Goal: Transaction & Acquisition: Purchase product/service

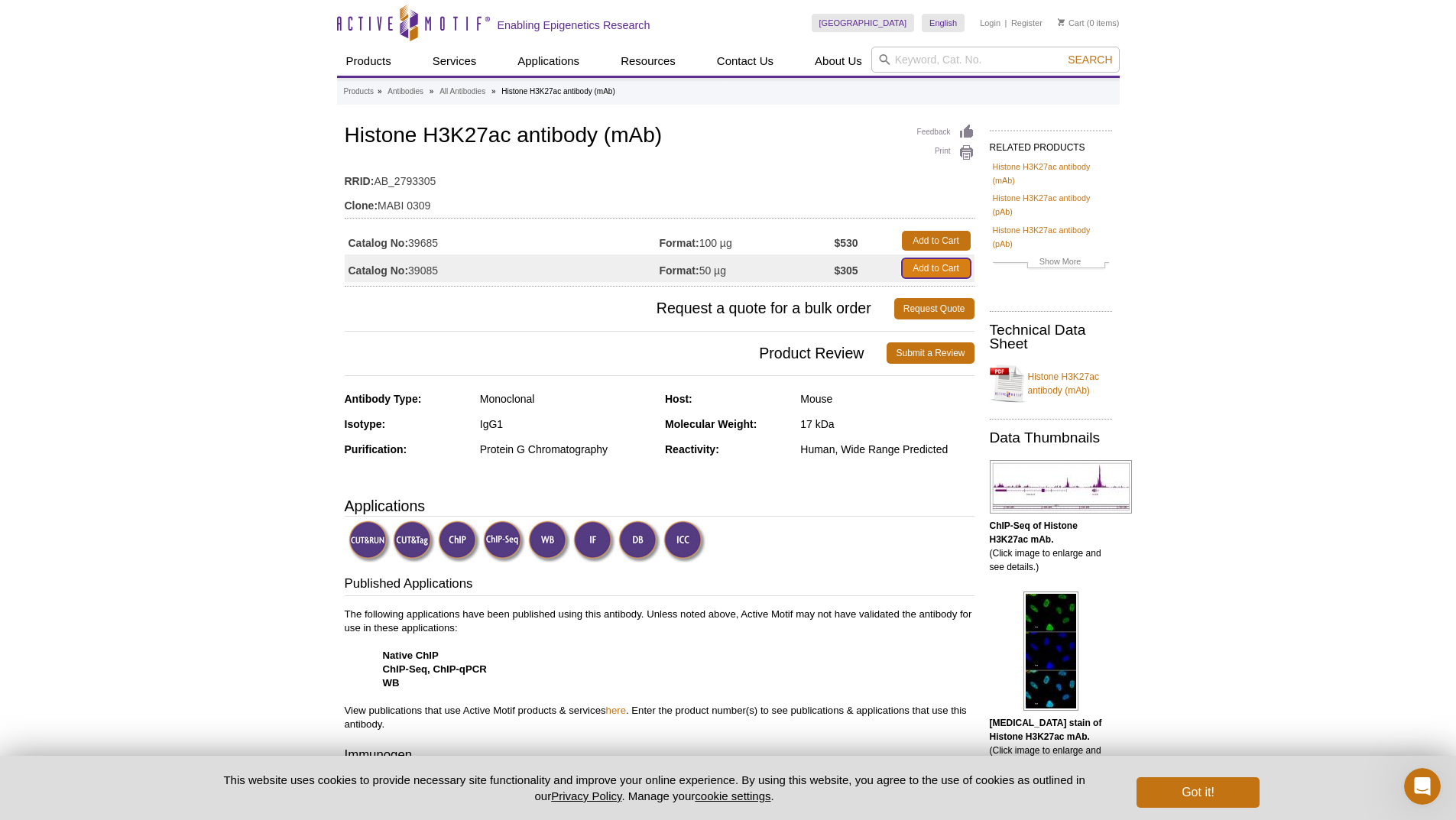
click at [905, 269] on link "Add to Cart" at bounding box center [936, 267] width 69 height 20
click at [944, 268] on link "Add to Cart" at bounding box center [936, 267] width 69 height 20
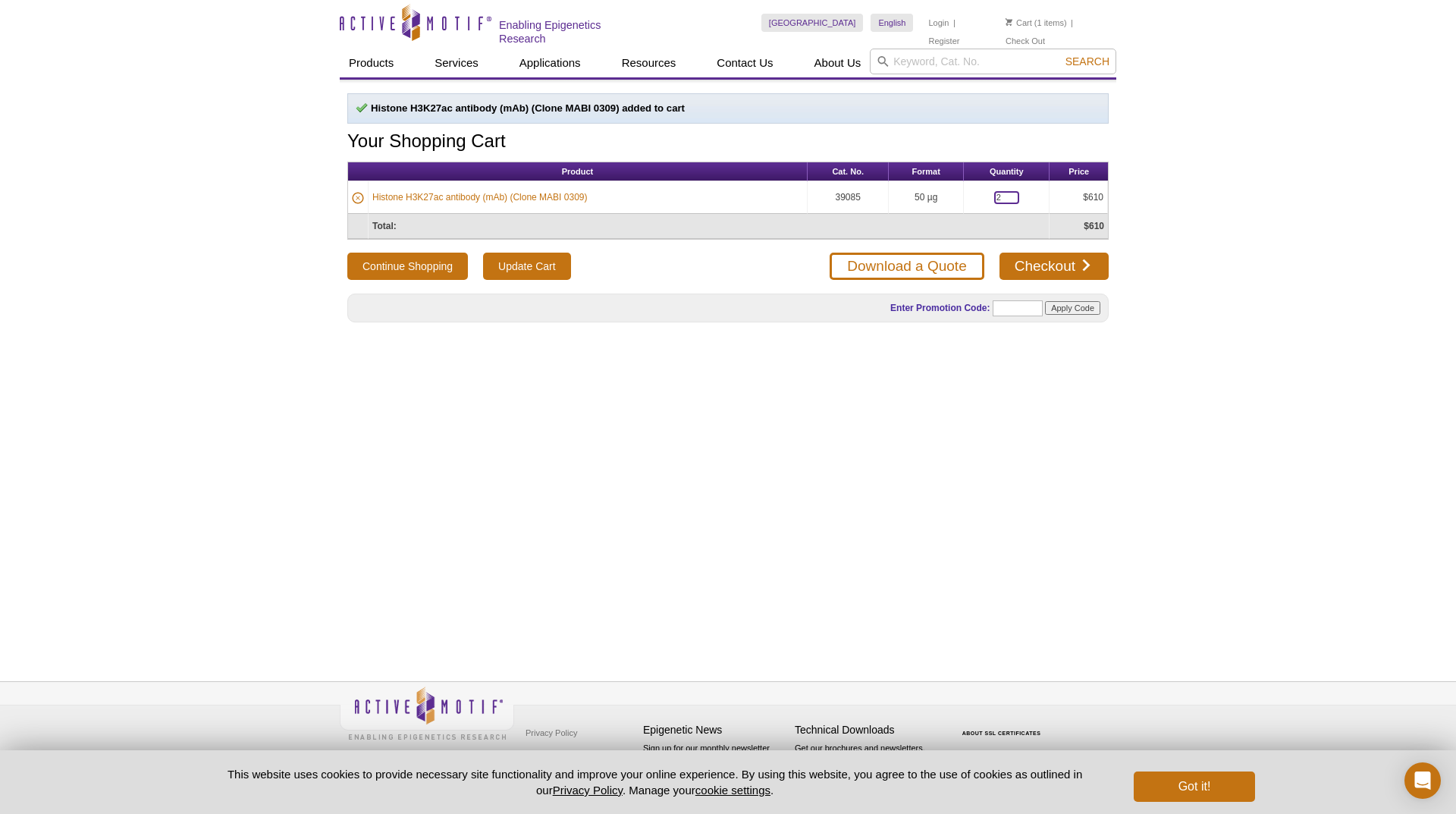
drag, startPoint x: 1005, startPoint y: 197, endPoint x: 987, endPoint y: 195, distance: 18.1
click at [987, 195] on td "2" at bounding box center [1007, 197] width 85 height 32
type input "1"
click at [542, 263] on input "Update Cart" at bounding box center [527, 265] width 87 height 27
click at [1027, 602] on div "Products Updated Your Shopping Cart Product Cat. No. Format Quantity Price Hist…" at bounding box center [728, 363] width 777 height 567
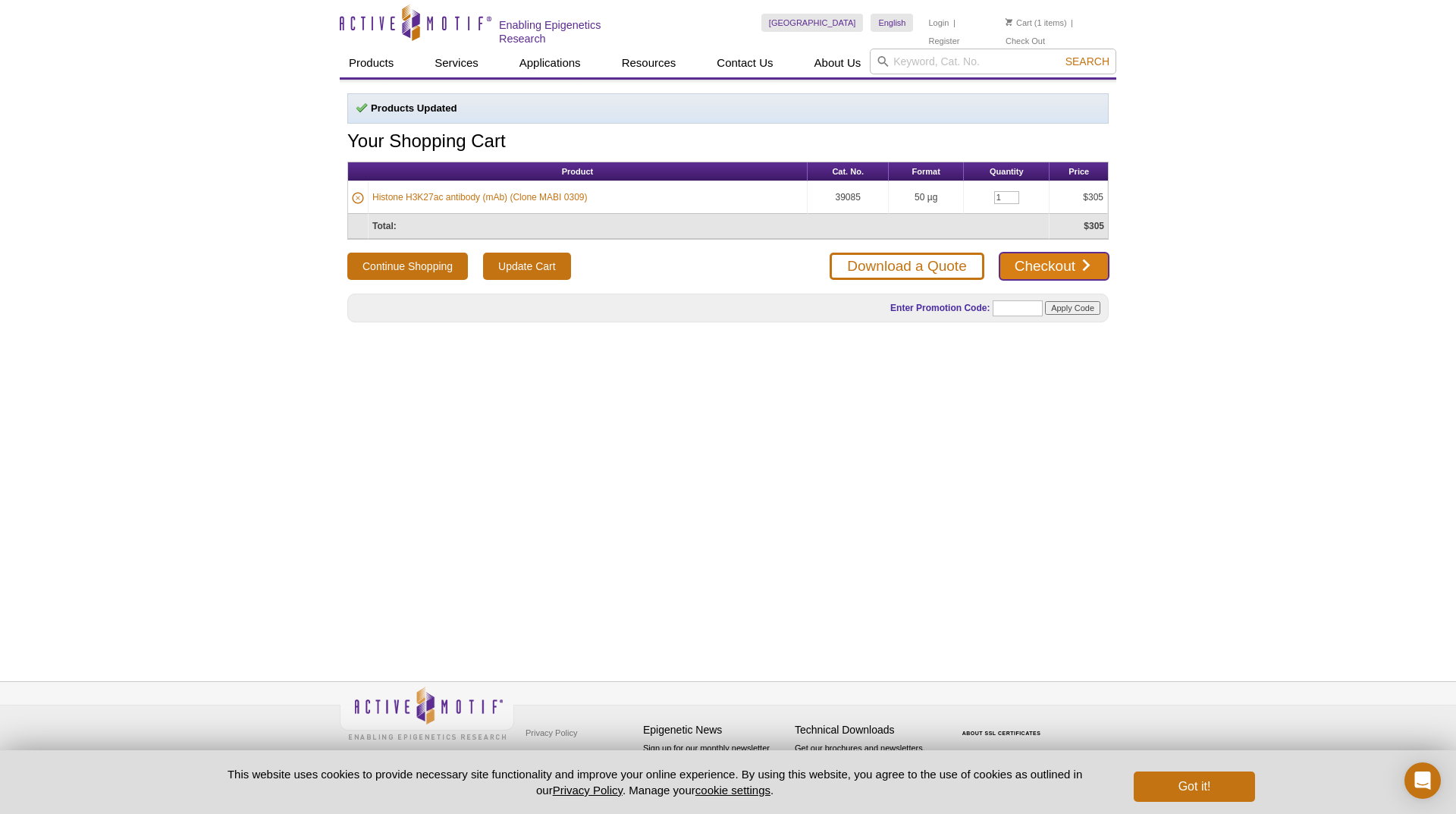
click at [1049, 259] on link "Checkout" at bounding box center [1054, 265] width 110 height 27
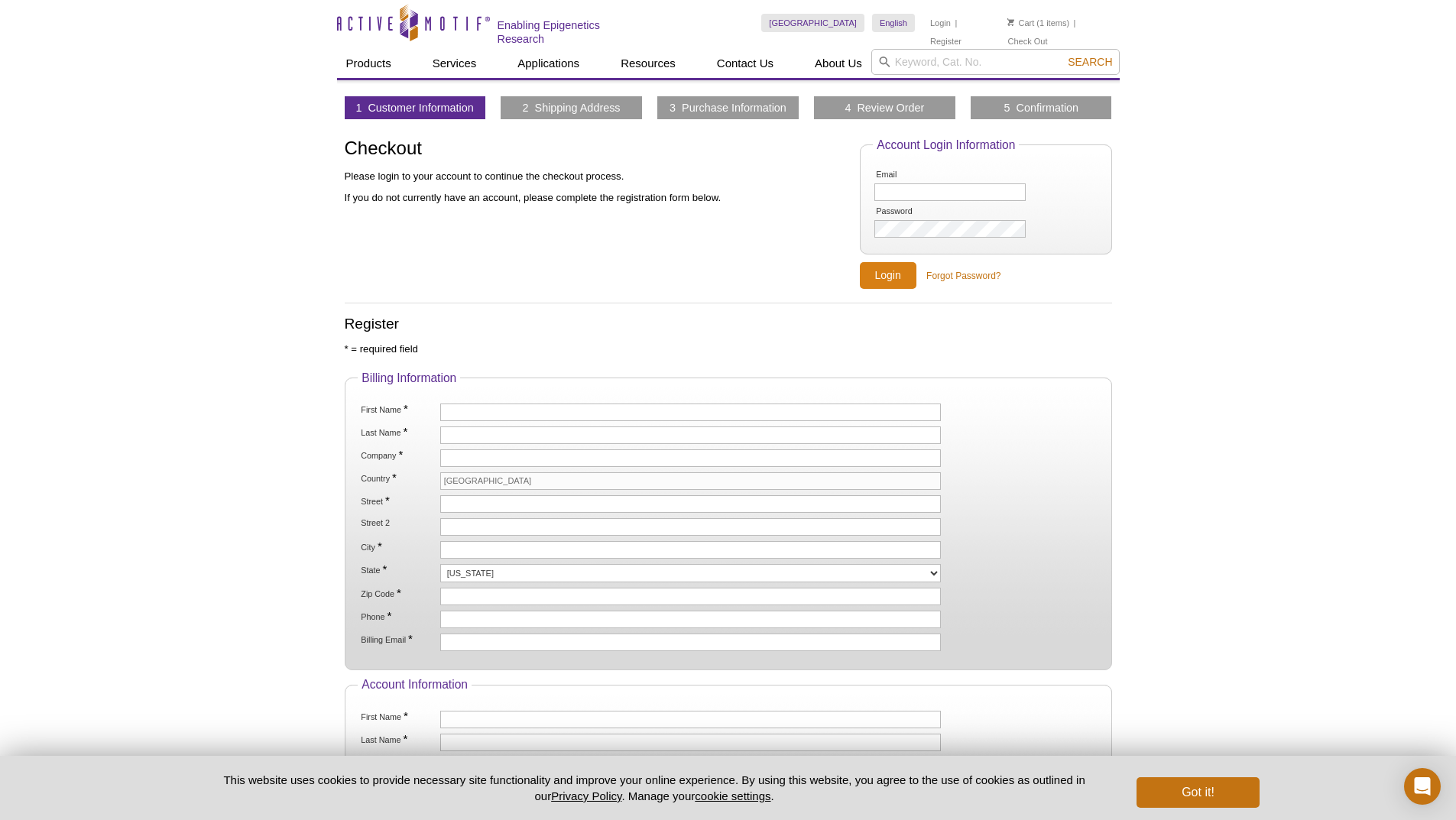
type input "junko-kasuya@uiowa.edu"
click at [880, 269] on input "Login" at bounding box center [887, 275] width 56 height 27
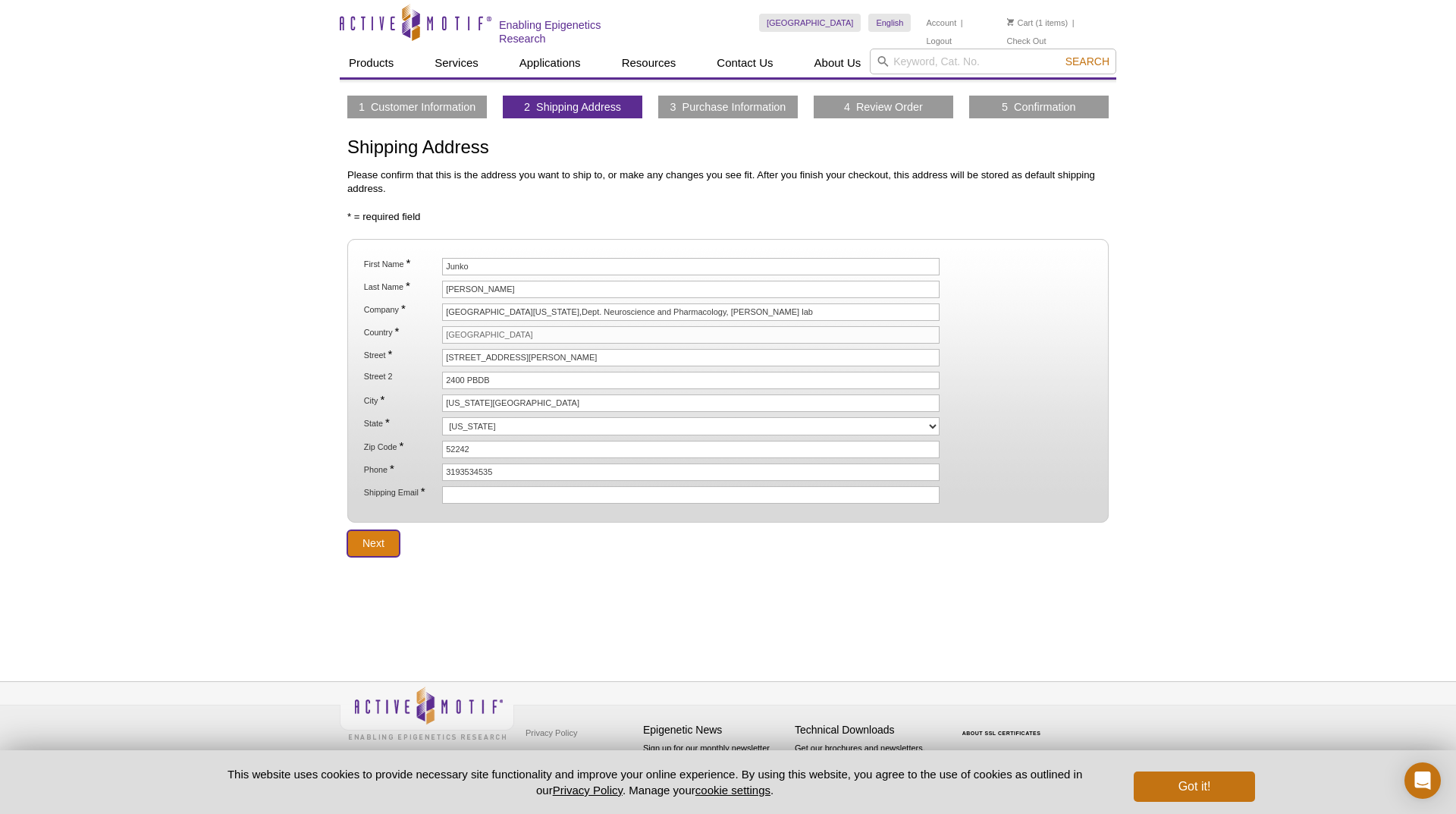
click at [382, 545] on input "Next" at bounding box center [373, 543] width 52 height 27
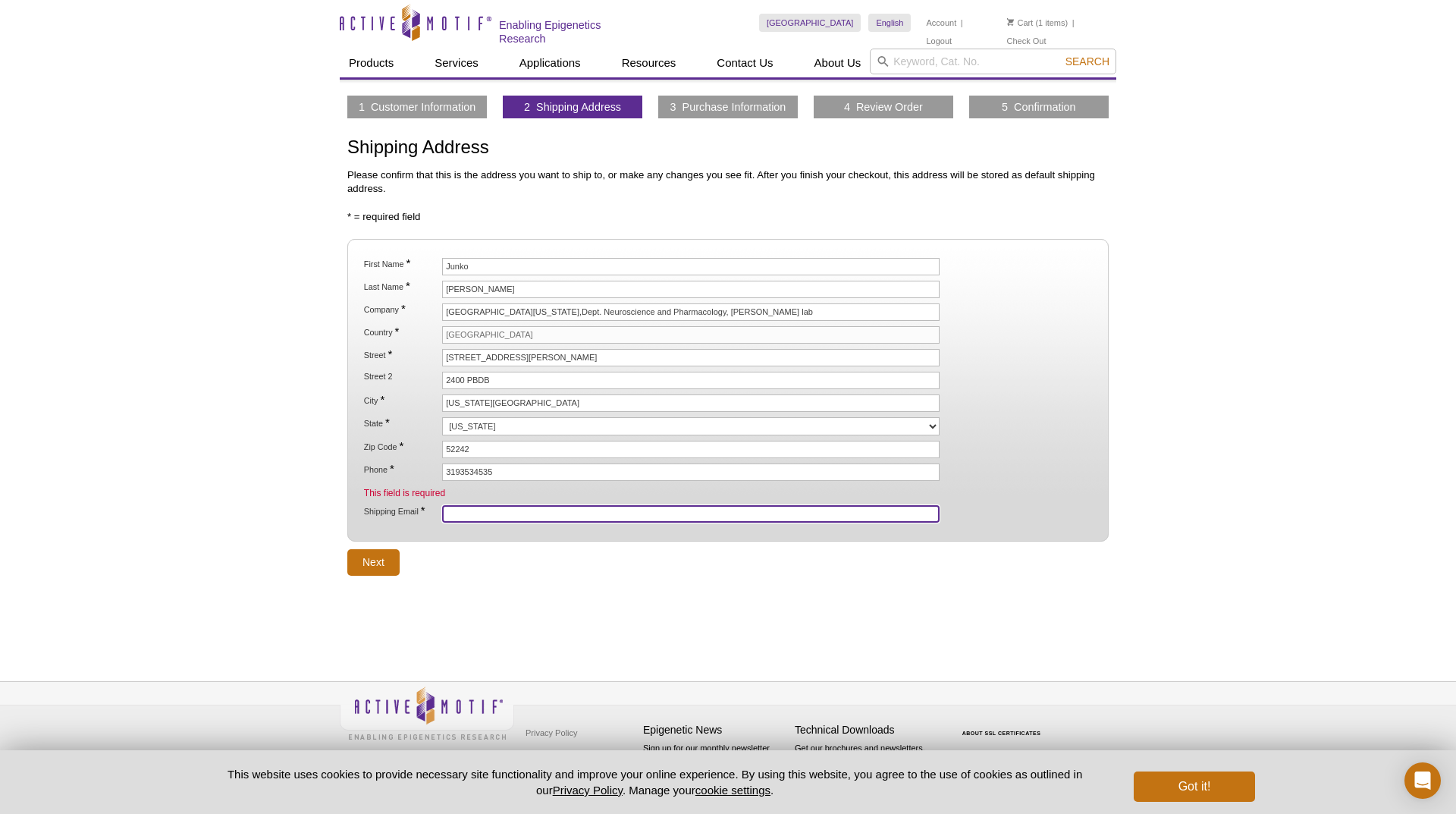
click at [461, 512] on input "Shipping Email *" at bounding box center [690, 513] width 497 height 18
type input "[EMAIL_ADDRESS][DOMAIN_NAME]"
click at [680, 589] on div "1 Customer Information 2 Shipping Address 3 Purchase Information 4 Review Order…" at bounding box center [728, 363] width 777 height 567
click at [376, 562] on input "Next" at bounding box center [373, 562] width 52 height 27
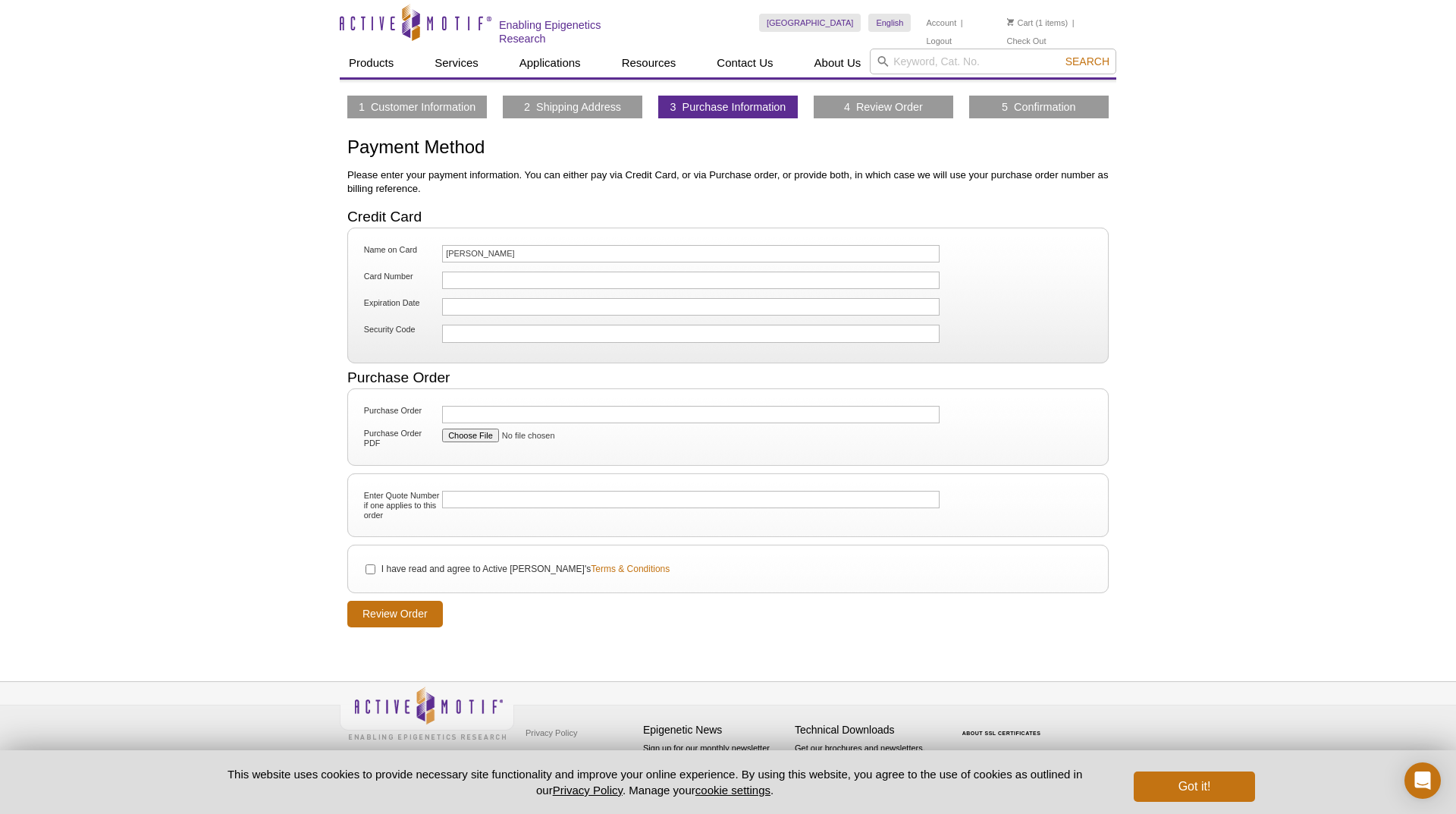
click at [483, 310] on div at bounding box center [690, 306] width 497 height 18
click at [374, 565] on input "I have read and agree to Active Motif's Terms & Conditions" at bounding box center [370, 569] width 10 height 10
checkbox input "true"
click at [557, 631] on div "1 Customer Information 2 Shipping Address 3 Purchase Information 4 Review Order…" at bounding box center [728, 363] width 777 height 567
click at [425, 611] on input "Review Order" at bounding box center [394, 614] width 96 height 27
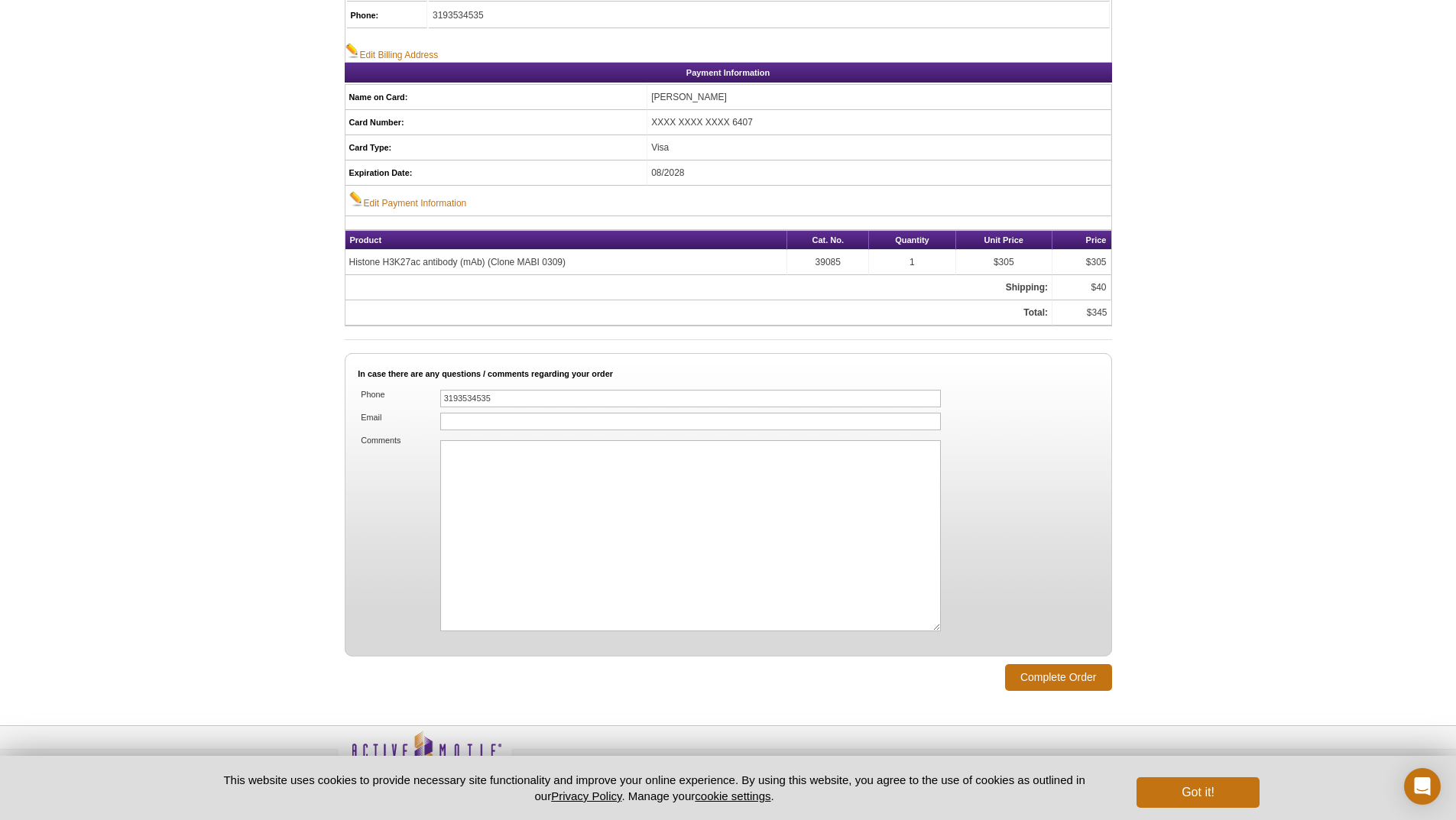
scroll to position [764, 0]
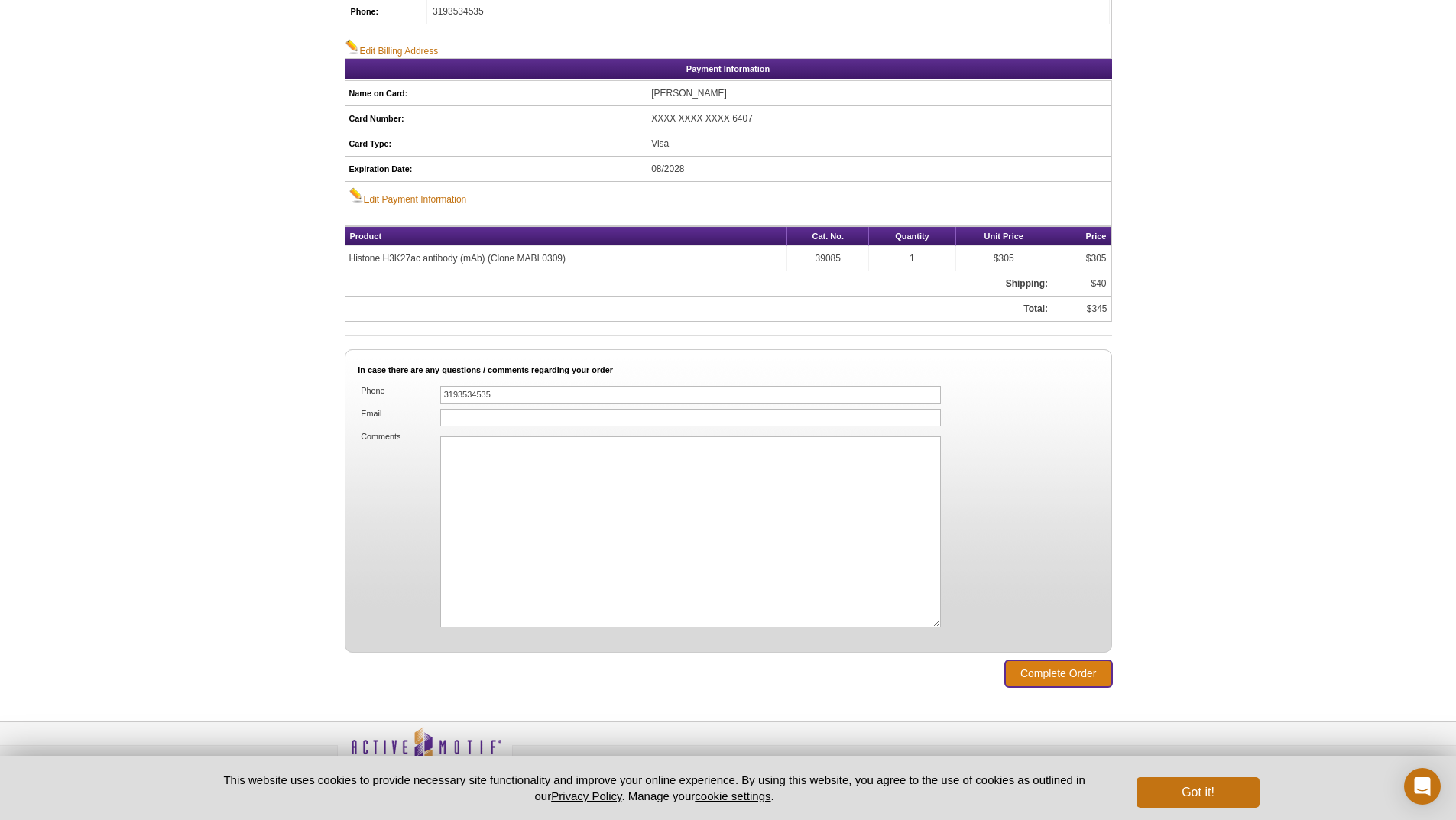
click at [1037, 670] on input "Complete Order" at bounding box center [1059, 673] width 107 height 27
